Goal: Information Seeking & Learning: Find contact information

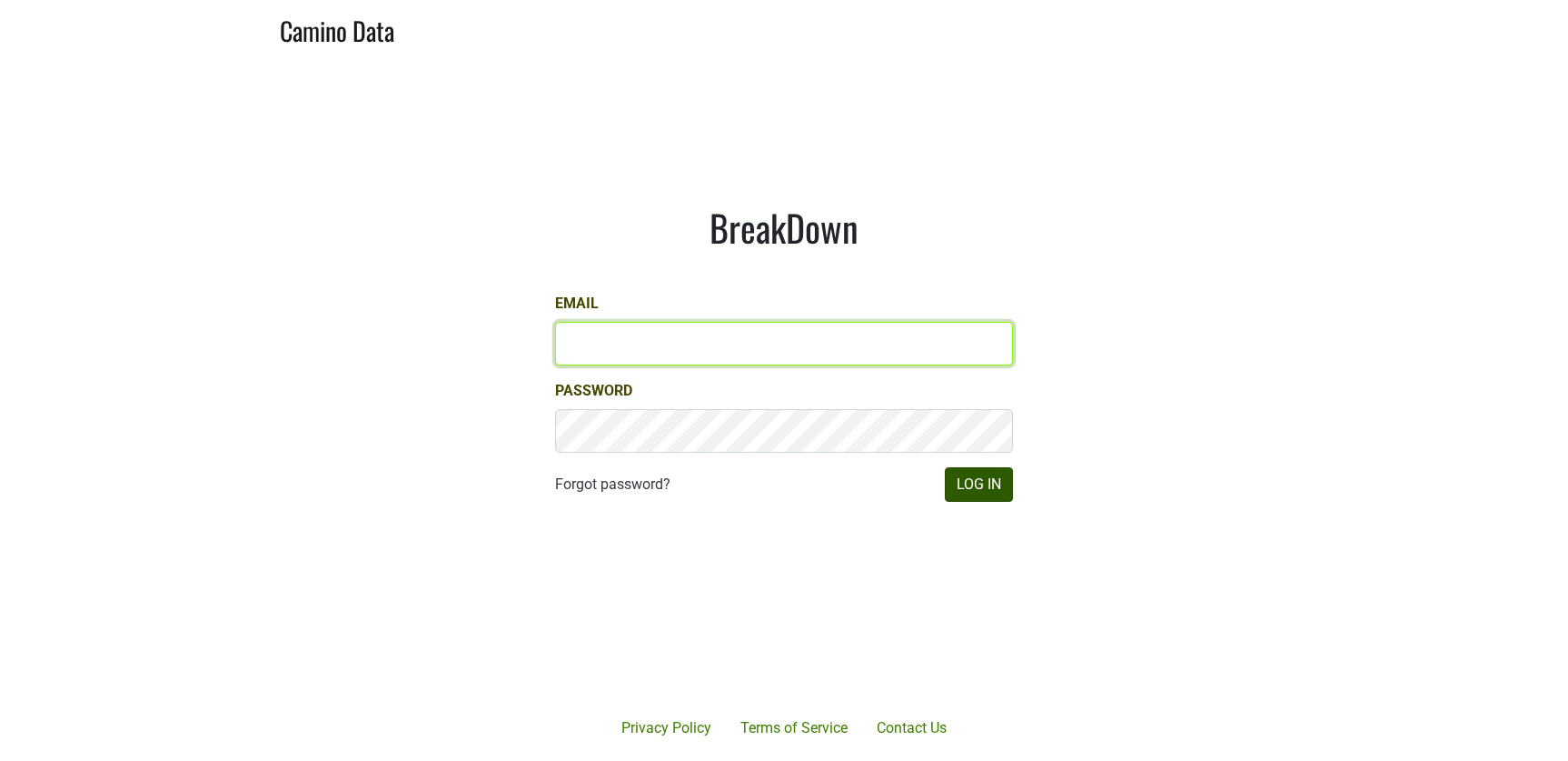
type input "[EMAIL_ADDRESS][DOMAIN_NAME]"
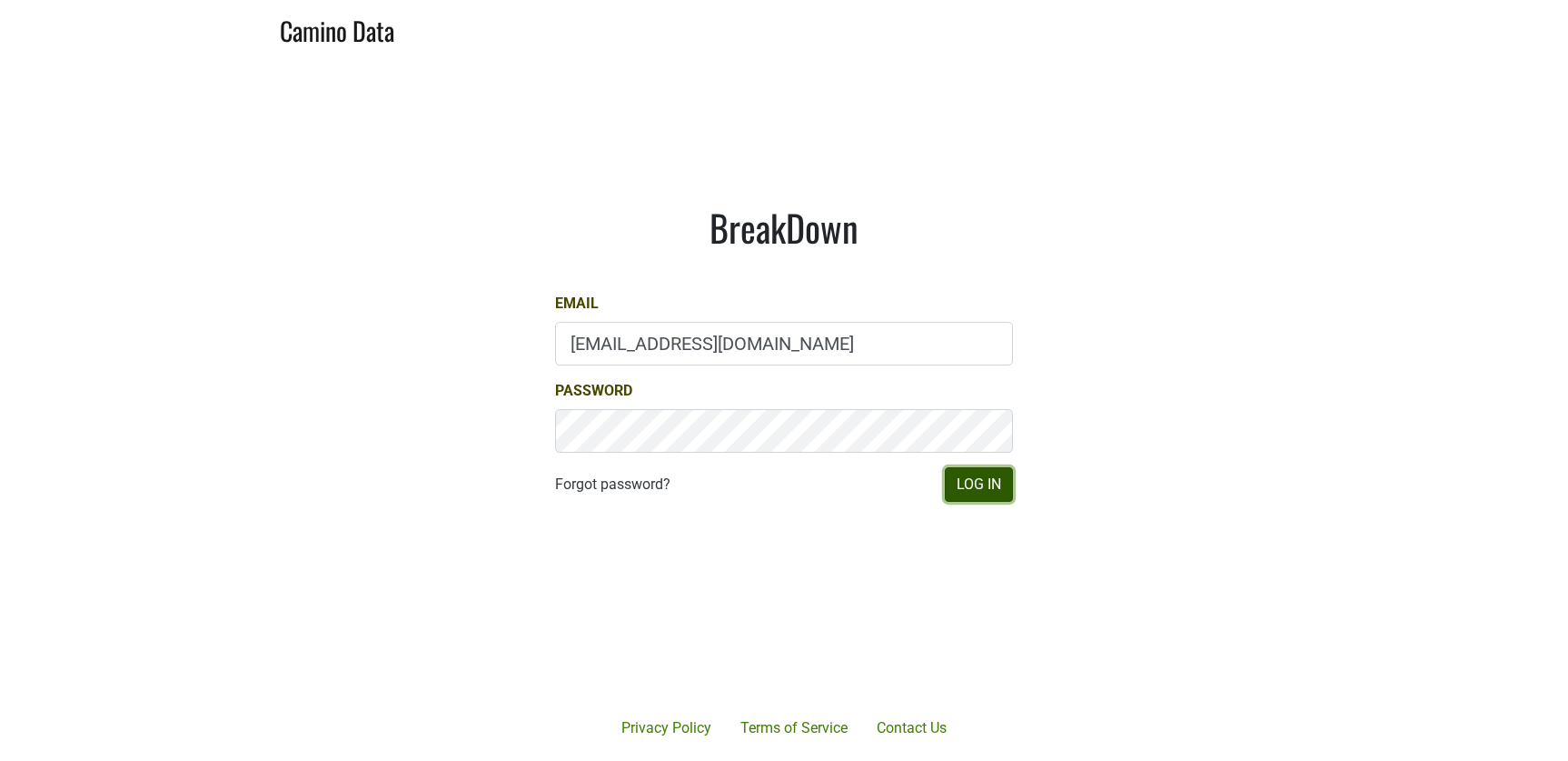
click at [1009, 487] on button "Log In" at bounding box center [978, 484] width 68 height 34
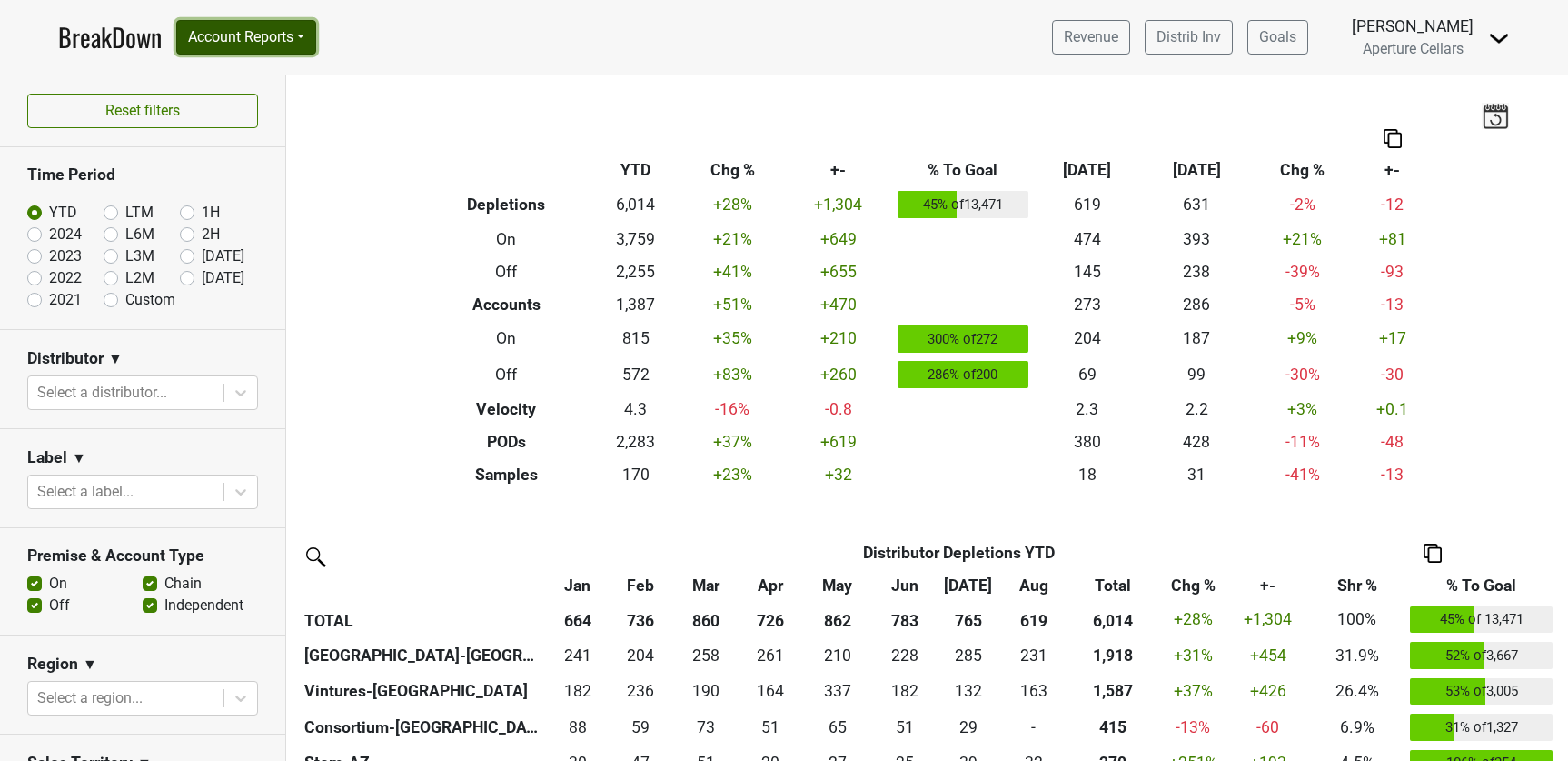
click at [266, 23] on button "Account Reports" at bounding box center [246, 37] width 140 height 34
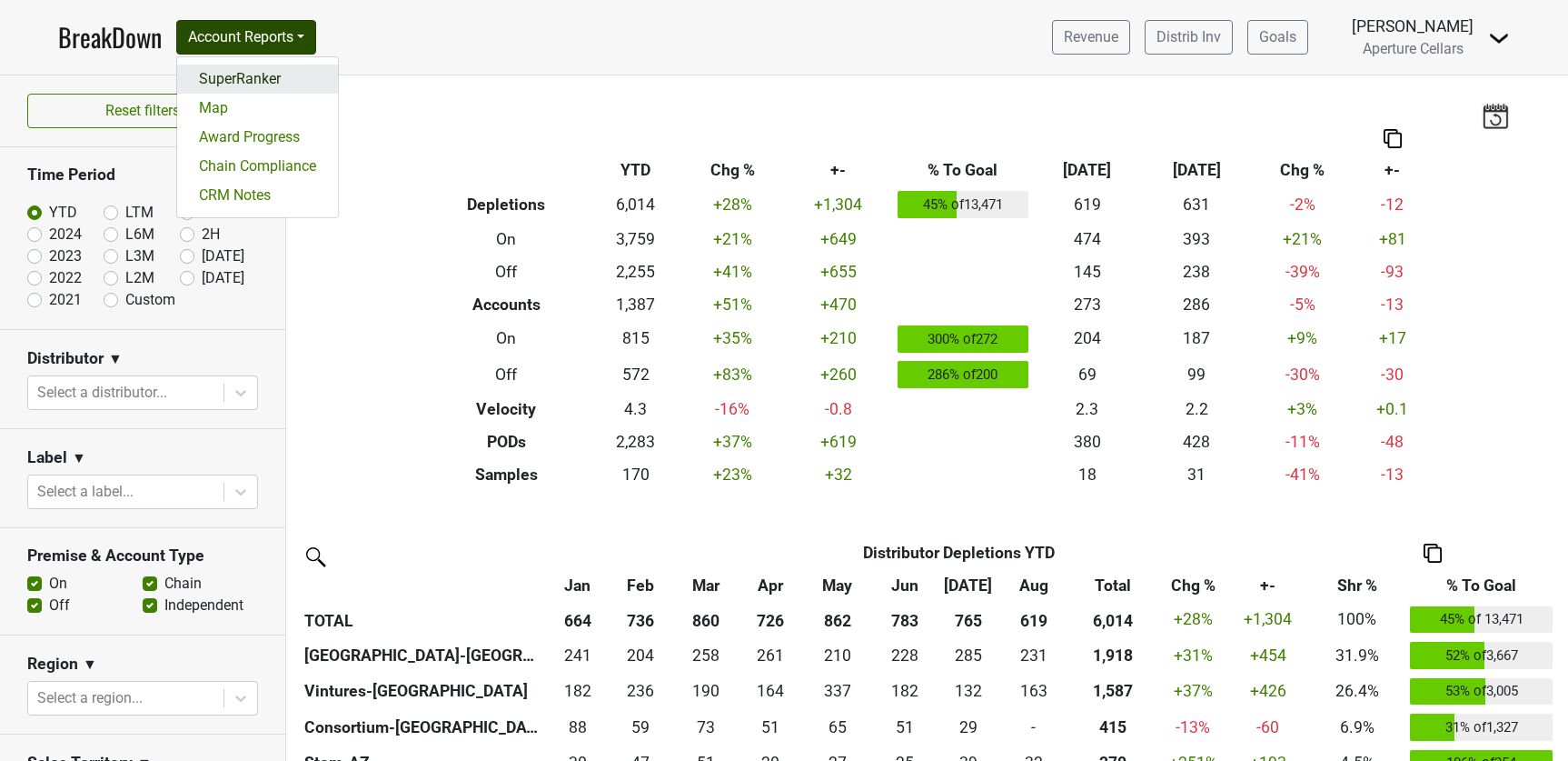
click at [264, 85] on link "SuperRanker" at bounding box center [257, 78] width 161 height 29
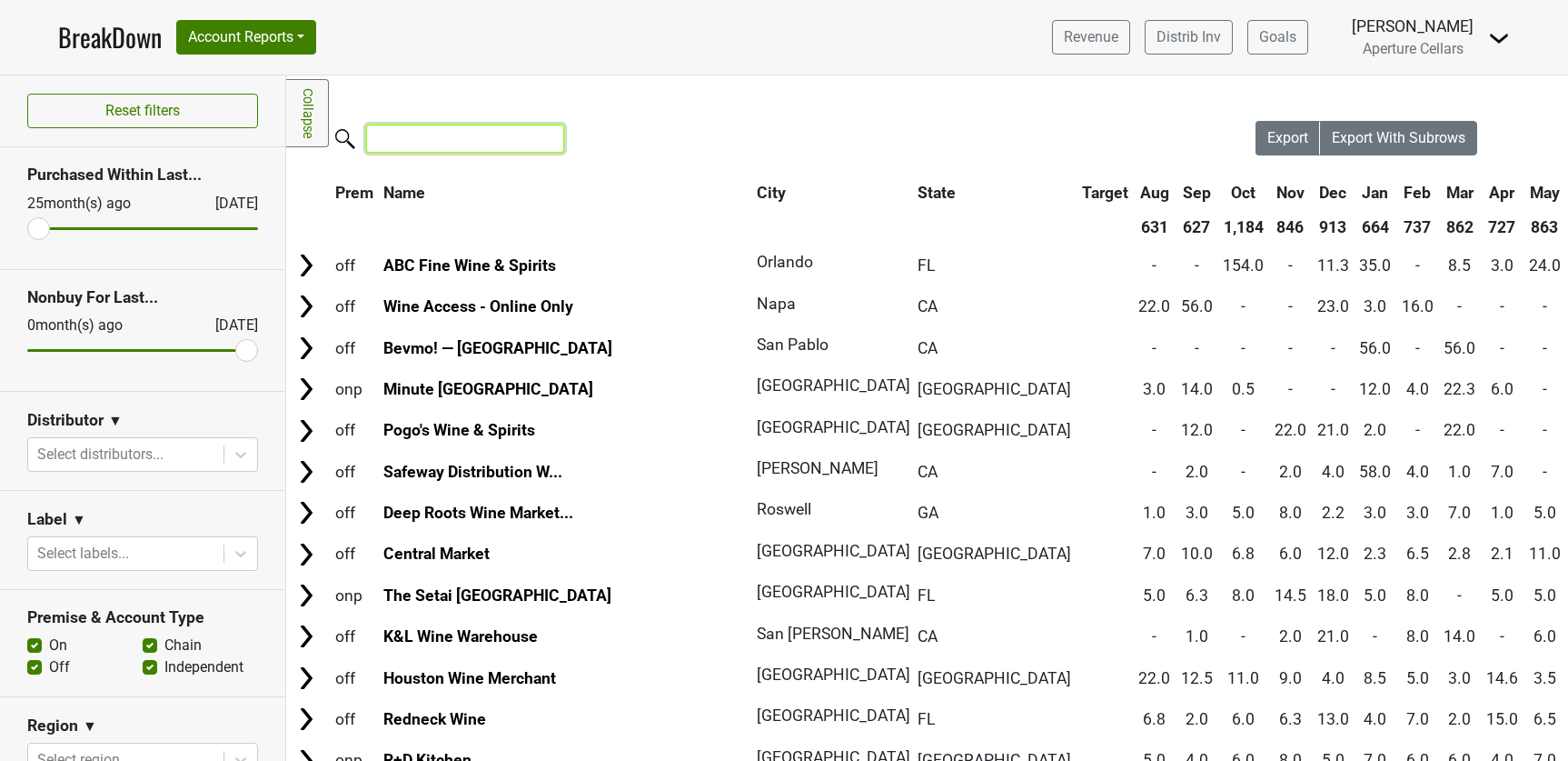
click at [459, 140] on input "search" at bounding box center [464, 138] width 198 height 28
paste input "[GEOGRAPHIC_DATA]"
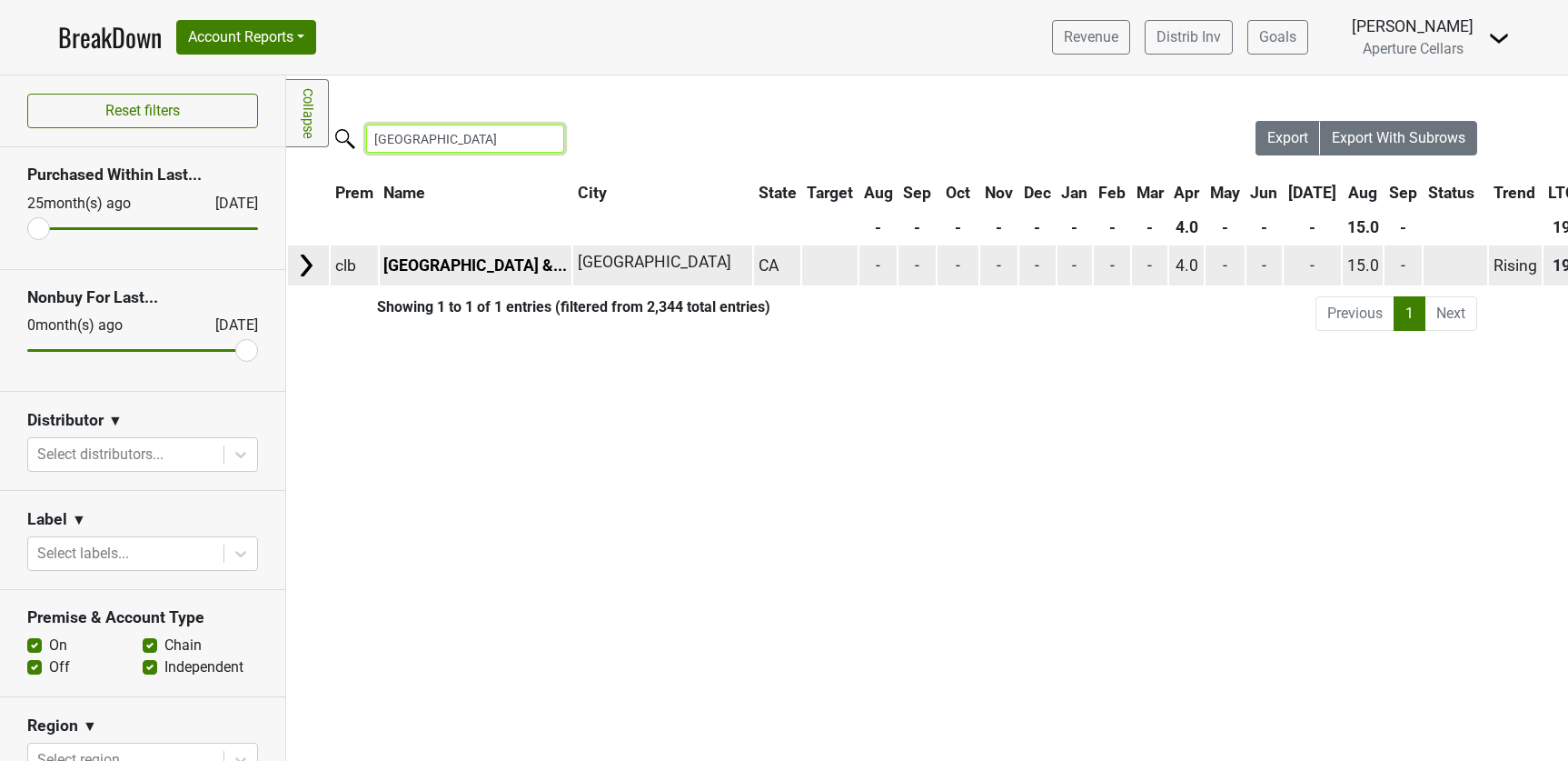
type input "[GEOGRAPHIC_DATA]"
click at [309, 250] on td at bounding box center [308, 265] width 41 height 39
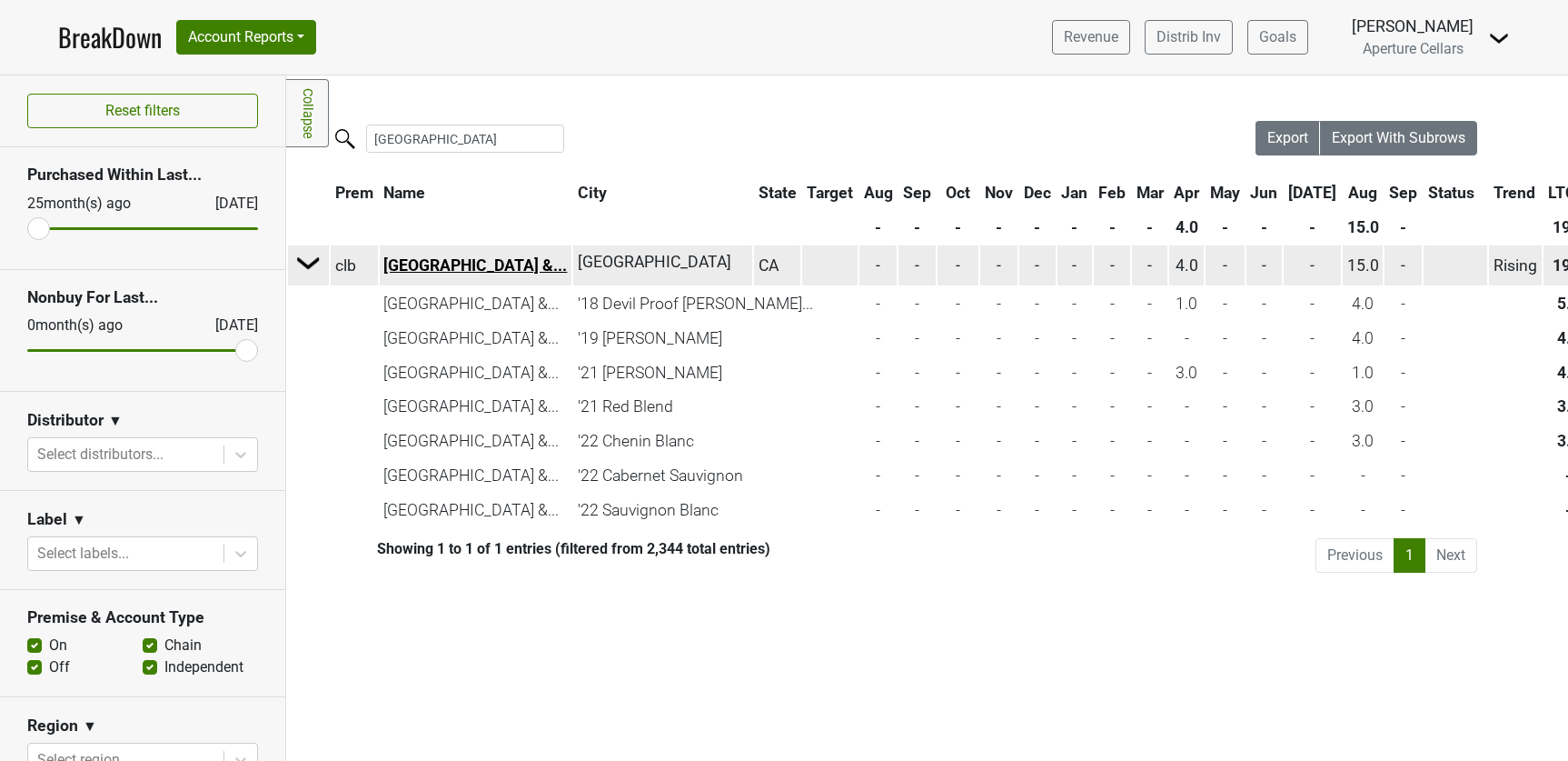
click at [458, 269] on link "[GEOGRAPHIC_DATA] &..." at bounding box center [476, 266] width 184 height 19
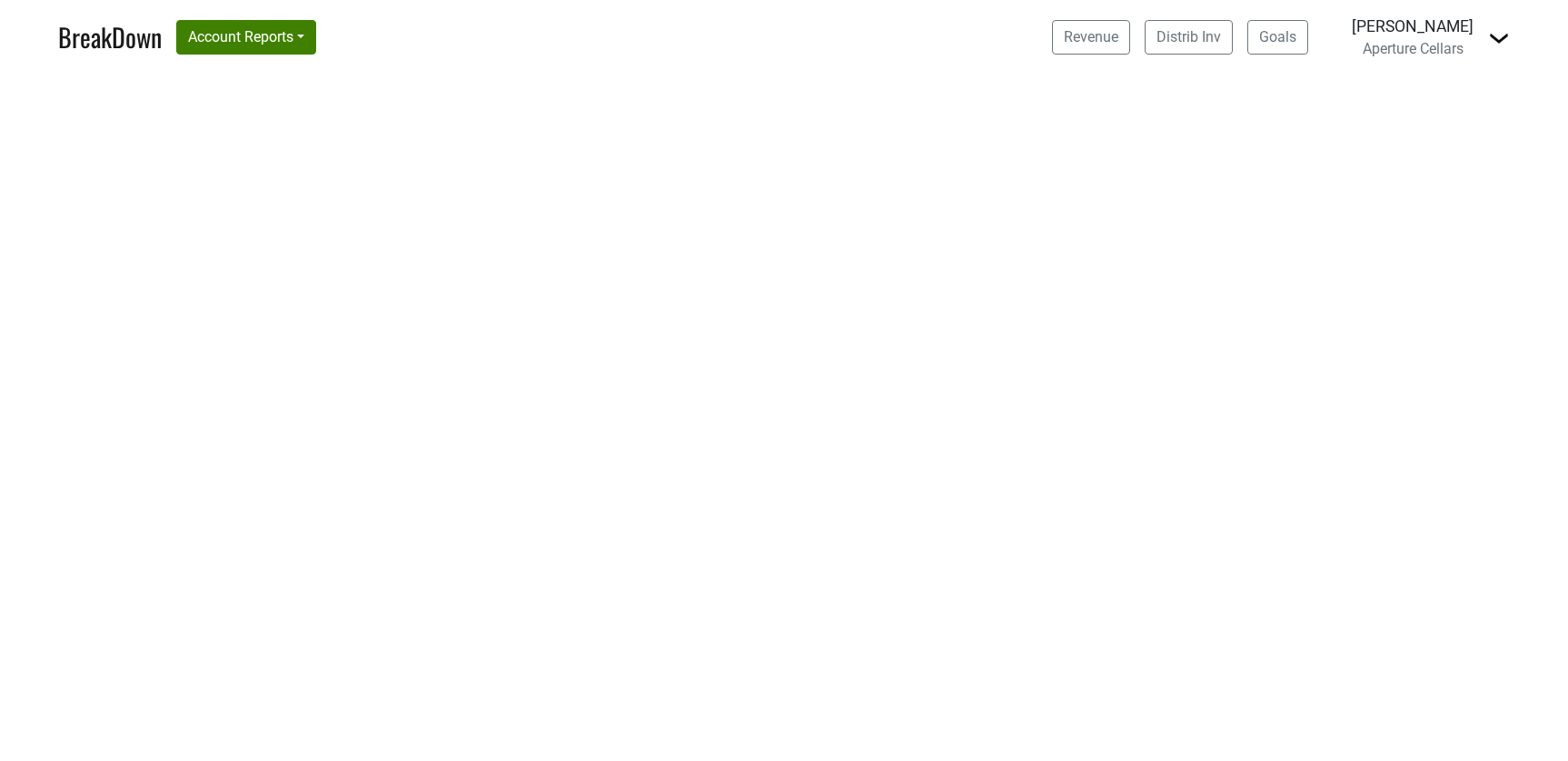
select select "CA"
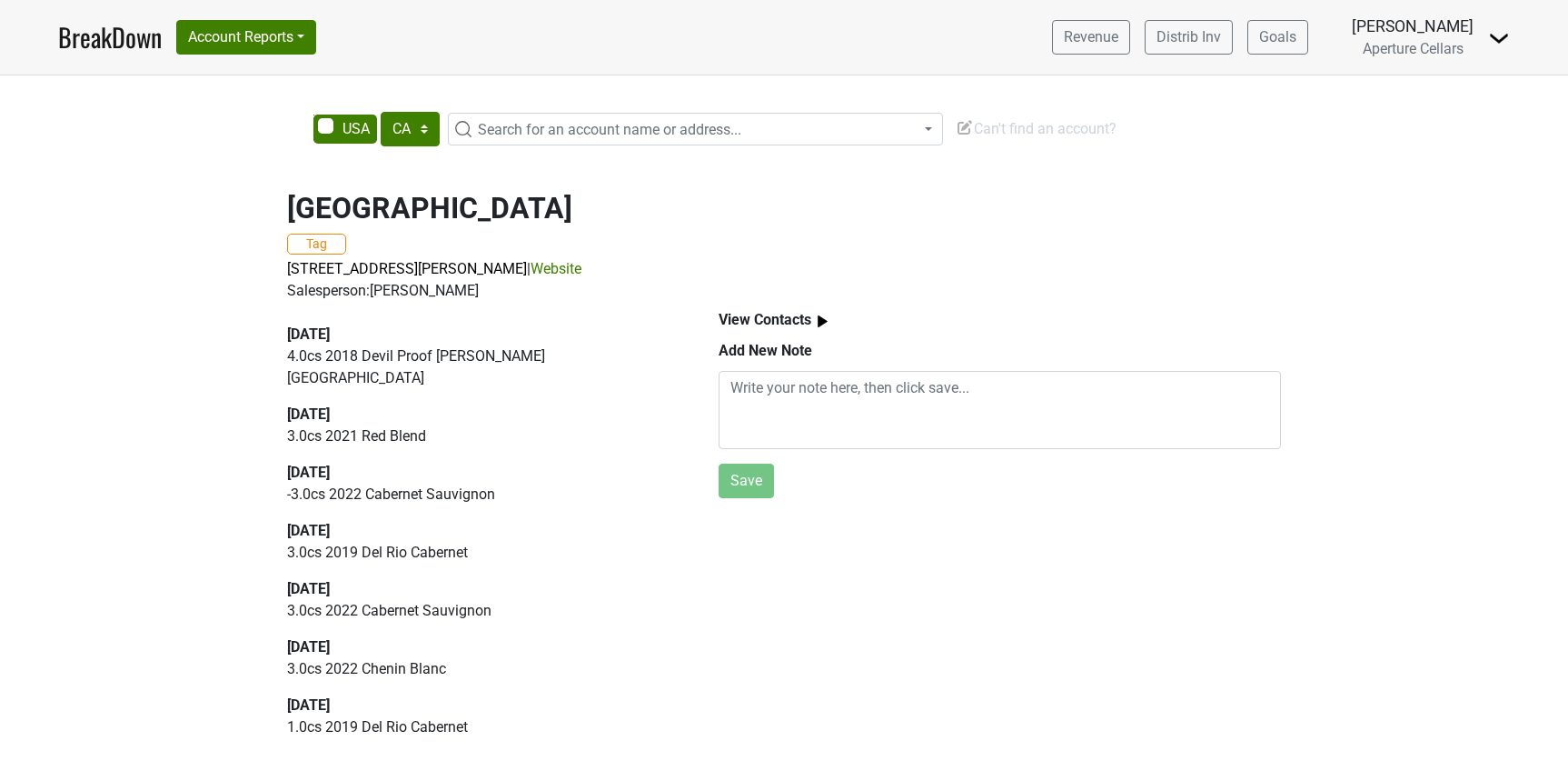
click at [783, 322] on b "View Contacts" at bounding box center [765, 319] width 93 height 18
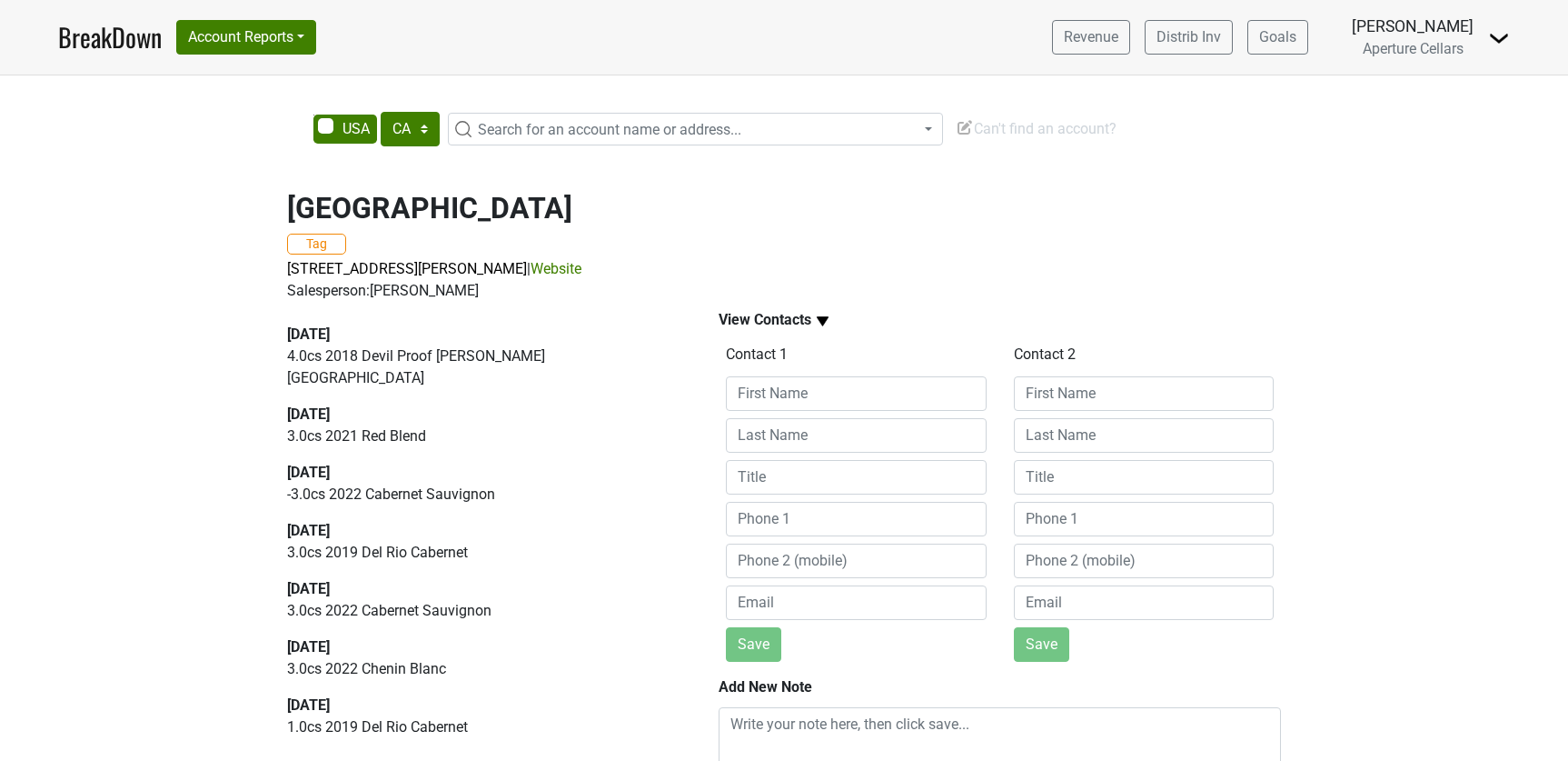
click at [783, 322] on b "View Contacts" at bounding box center [765, 319] width 93 height 18
